Goal: Task Accomplishment & Management: Use online tool/utility

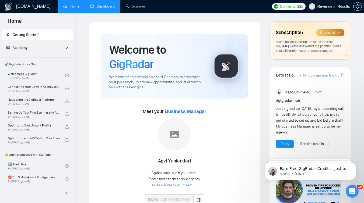
click at [98, 8] on link "Dashboard" at bounding box center [102, 6] width 24 height 5
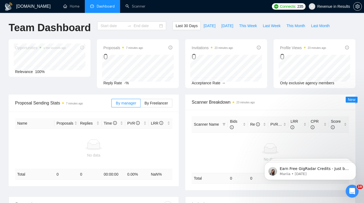
type input "[DATE]"
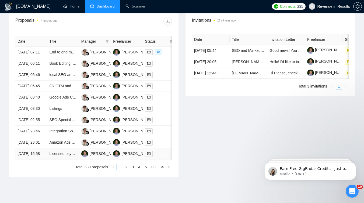
scroll to position [262, 0]
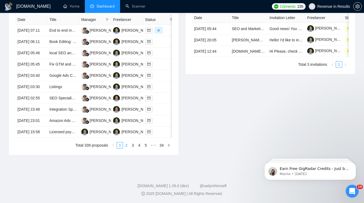
click at [126, 148] on link "2" at bounding box center [126, 146] width 6 height 6
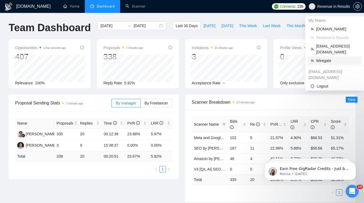
click at [322, 58] on span "Wiregate" at bounding box center [337, 61] width 42 height 6
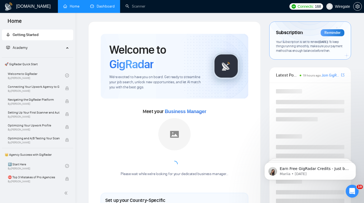
click at [105, 8] on link "Dashboard" at bounding box center [102, 6] width 24 height 5
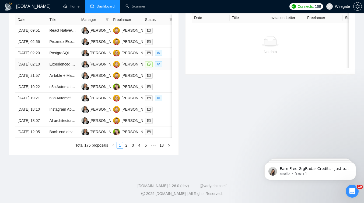
scroll to position [251, 0]
click at [126, 148] on link "2" at bounding box center [126, 146] width 6 height 6
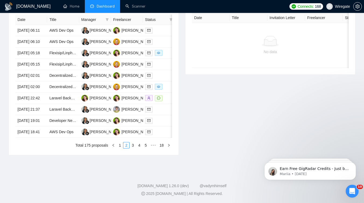
scroll to position [282, 0]
click at [120, 145] on link "1" at bounding box center [120, 146] width 6 height 6
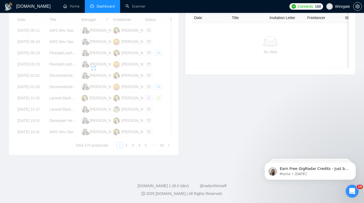
scroll to position [187, 0]
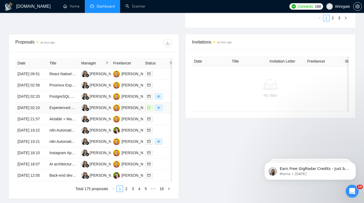
click at [70, 114] on td "Experienced Network/DevOps Engineer Needed for Remote System Diagnostics" at bounding box center [63, 107] width 32 height 11
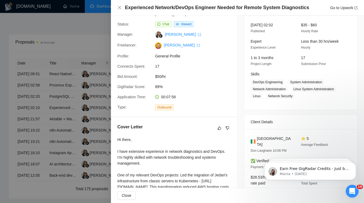
scroll to position [13, 0]
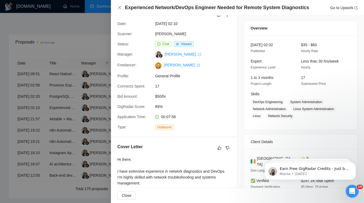
click at [83, 102] on div at bounding box center [182, 101] width 364 height 203
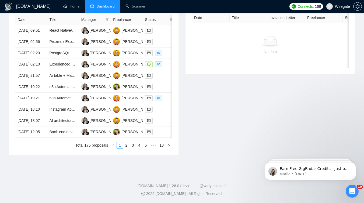
scroll to position [282, 0]
click at [58, 81] on td "n8n Automation Specialist for AWS Installation" at bounding box center [63, 86] width 32 height 11
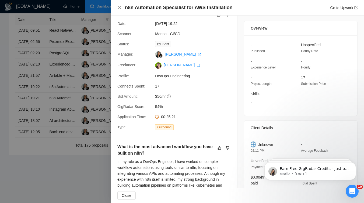
click at [90, 113] on div at bounding box center [182, 101] width 364 height 203
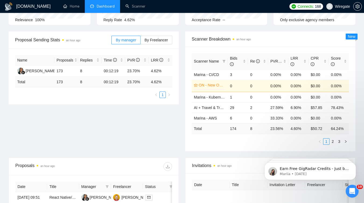
scroll to position [0, 0]
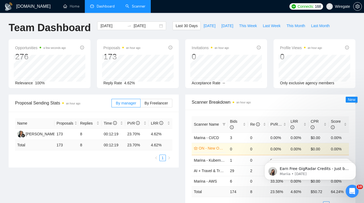
click at [137, 6] on link "Scanner" at bounding box center [135, 6] width 20 height 5
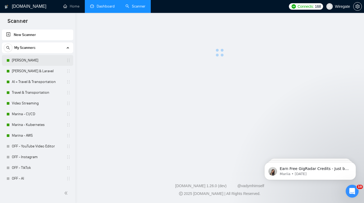
click at [34, 62] on link "[PERSON_NAME]" at bounding box center [37, 60] width 51 height 11
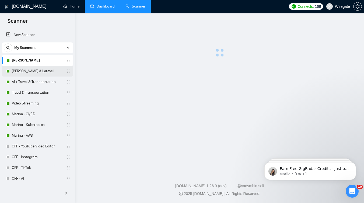
click at [36, 73] on link "[PERSON_NAME] & Laravel" at bounding box center [37, 71] width 51 height 11
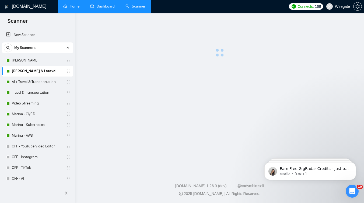
click at [74, 7] on link "Home" at bounding box center [71, 6] width 16 height 5
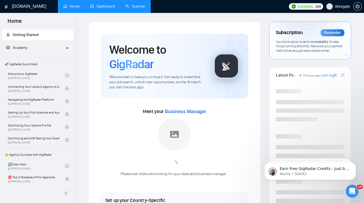
click at [125, 4] on link "Scanner" at bounding box center [135, 6] width 20 height 5
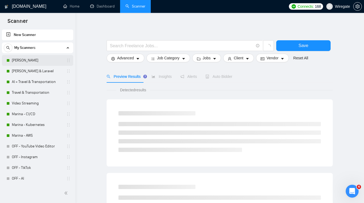
click at [33, 60] on link "[PERSON_NAME]" at bounding box center [37, 60] width 51 height 11
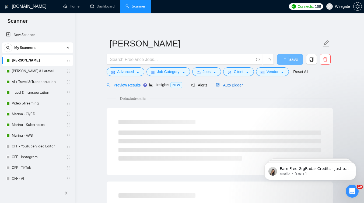
click at [231, 87] on div "Auto Bidder" at bounding box center [229, 85] width 27 height 6
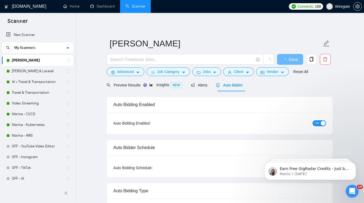
checkbox input "true"
click at [122, 69] on span "Advanced" at bounding box center [125, 72] width 17 height 6
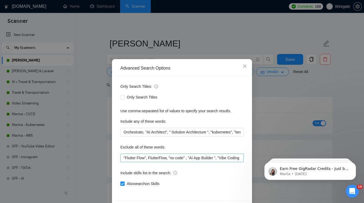
scroll to position [20, 0]
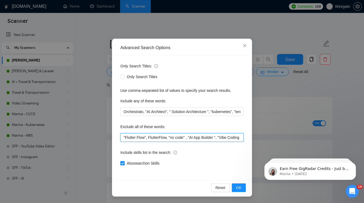
click at [123, 137] on input ""Flutter Flow", FlutterFlow, "no code" , "AI App Builder ", "Vibe Coding ", lov…" at bounding box center [181, 137] width 123 height 9
paste input "BACnet"
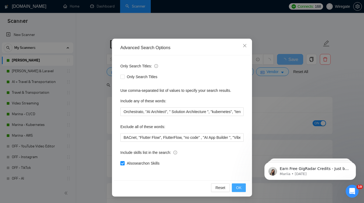
click at [241, 190] on button "OK" at bounding box center [239, 188] width 14 height 9
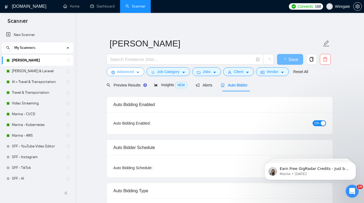
click at [129, 70] on span "Advanced" at bounding box center [125, 72] width 17 height 6
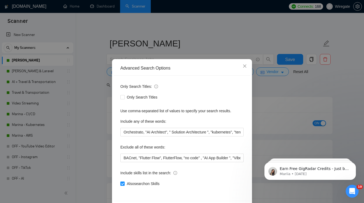
click at [91, 104] on div "Advanced Search Options Only Search Titles: Only Search Titles Use comma-separa…" at bounding box center [182, 101] width 364 height 203
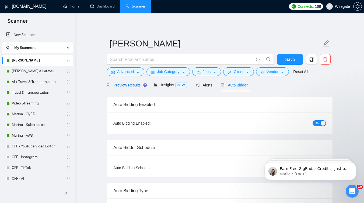
click at [121, 84] on span "Preview Results" at bounding box center [125, 85] width 39 height 4
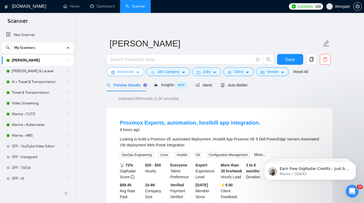
click at [134, 74] on span "Advanced" at bounding box center [125, 72] width 17 height 6
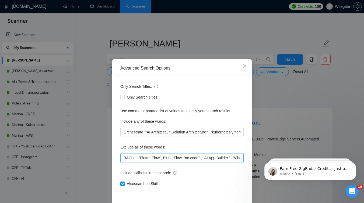
drag, startPoint x: 138, startPoint y: 159, endPoint x: 109, endPoint y: 159, distance: 28.2
click at [109, 159] on div "Advanced Search Options Only Search Titles: Only Search Titles Use comma-separa…" at bounding box center [182, 101] width 364 height 203
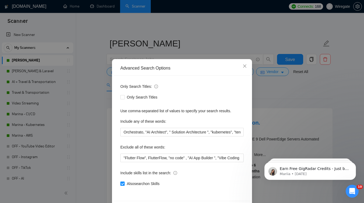
click at [280, 105] on div "Advanced Search Options Only Search Titles: Only Search Titles Use comma-separa…" at bounding box center [182, 101] width 364 height 203
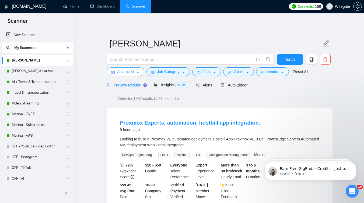
click at [134, 72] on span "Advanced" at bounding box center [125, 72] width 17 height 6
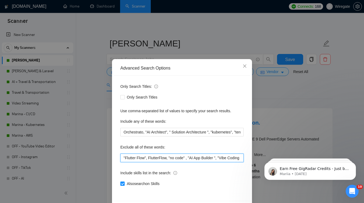
click at [123, 159] on input ""Flutter Flow", FlutterFlow, "no code" , "AI App Builder ", "Vibe Coding ", lov…" at bounding box center [181, 158] width 123 height 9
paste input "BACnet,"
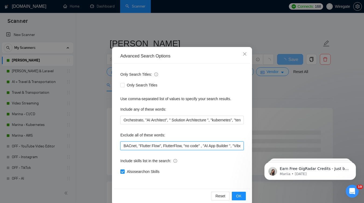
scroll to position [20, 0]
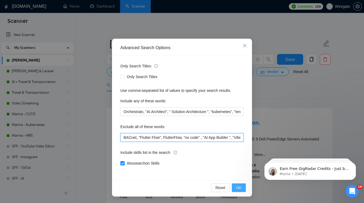
type input "BACnet, "Flutter Flow", FlutterFlow, "no code" , "AI App Builder ", "Vibe Codin…"
click at [240, 189] on span "OK" at bounding box center [238, 188] width 5 height 6
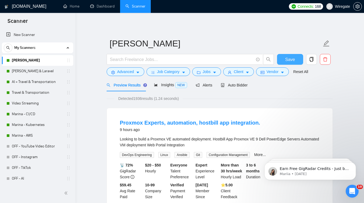
click at [290, 63] on button "Save" at bounding box center [290, 59] width 26 height 11
click at [31, 114] on link "Marina - CI/CD" at bounding box center [37, 114] width 51 height 11
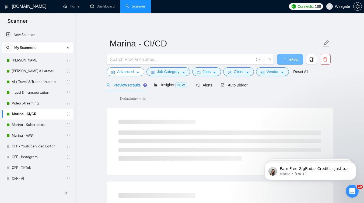
click at [133, 72] on span "Advanced" at bounding box center [125, 72] width 17 height 6
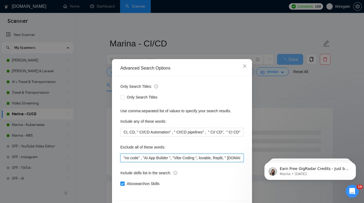
click at [122, 158] on input ""no code" , "AI App Builder ", "Vibe Coding ", lovable, Replit, " [DOMAIN_NAME]…" at bounding box center [181, 158] width 123 height 9
paste input "BACnet,"
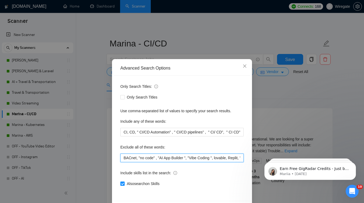
scroll to position [20, 0]
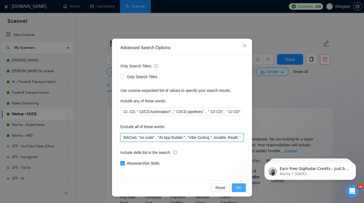
type input "BACnet, "no code" , "AI App Builder ", "Vibe Coding ", lovable, Replit, " [DOMA…"
click at [237, 188] on span "OK" at bounding box center [238, 188] width 5 height 6
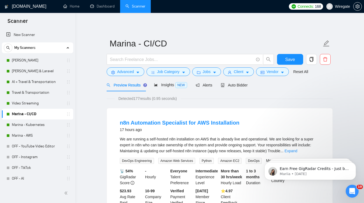
scroll to position [0, 0]
click at [290, 62] on span "Save" at bounding box center [290, 59] width 10 height 7
click at [34, 123] on link "Marina - Kubernetes" at bounding box center [37, 125] width 51 height 11
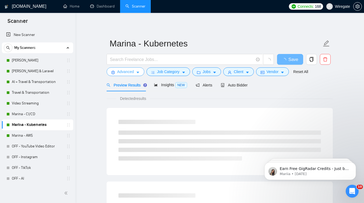
click at [124, 72] on span "Advanced" at bounding box center [125, 72] width 17 height 6
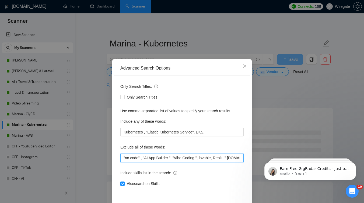
click at [123, 158] on input ""no code" , "AI App Builder ", "Vibe Coding ", lovable, Replit, " [DOMAIN_NAME]…" at bounding box center [181, 158] width 123 height 9
paste input "BACnet,"
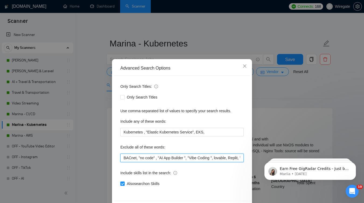
scroll to position [20, 0]
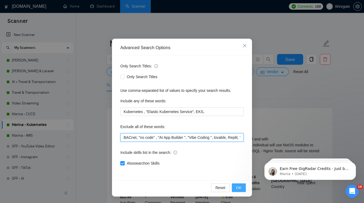
type input "BACnet, "no code" , "AI App Builder ", "Vibe Coding ", lovable, Replit, " [DOMA…"
click at [238, 187] on span "OK" at bounding box center [238, 188] width 5 height 6
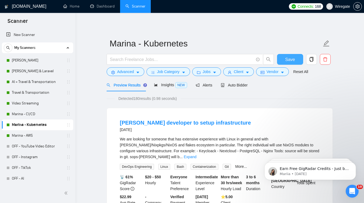
click at [286, 59] on span "Save" at bounding box center [290, 59] width 10 height 7
click at [33, 137] on link "Marina - AWS" at bounding box center [37, 135] width 51 height 11
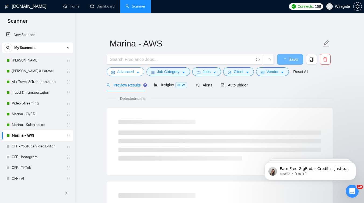
click at [133, 73] on span "Advanced" at bounding box center [125, 72] width 17 height 6
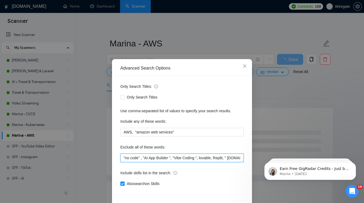
click at [122, 155] on input ""no code" , "AI App Builder ", "Vibe Coding ", lovable, Replit, " [DOMAIN_NAME]…" at bounding box center [181, 158] width 123 height 9
paste input "BACnet,"
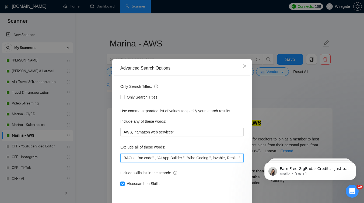
scroll to position [8, 0]
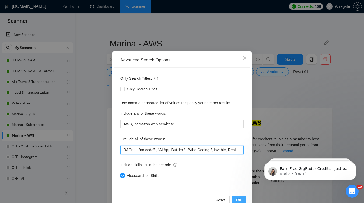
type input "BACnet, "no code" , "AI App Builder ", "Vibe Coding ", lovable, Replit, " [DOMA…"
click at [238, 199] on span "OK" at bounding box center [238, 200] width 5 height 6
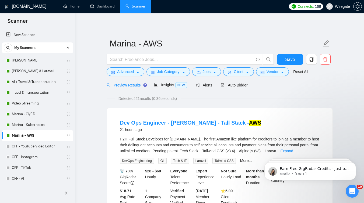
scroll to position [0, 0]
click at [290, 61] on span "Save" at bounding box center [290, 59] width 10 height 7
click at [103, 4] on link "Dashboard" at bounding box center [102, 6] width 24 height 5
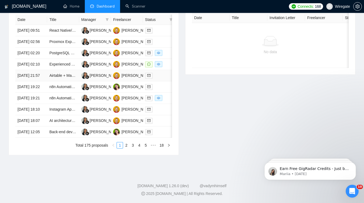
scroll to position [272, 0]
click at [127, 148] on link "2" at bounding box center [126, 146] width 6 height 6
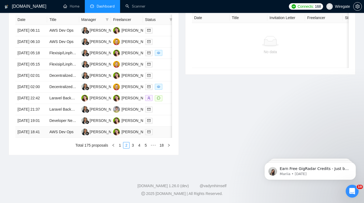
scroll to position [241, 0]
click at [133, 148] on link "3" at bounding box center [133, 146] width 6 height 6
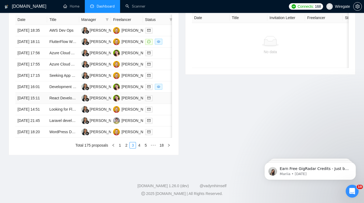
scroll to position [262, 0]
click at [137, 148] on link "4" at bounding box center [139, 146] width 6 height 6
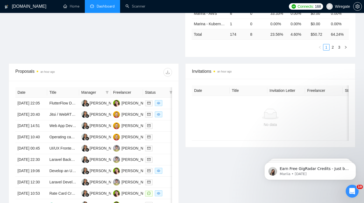
scroll to position [0, 0]
